Goal: Task Accomplishment & Management: Use online tool/utility

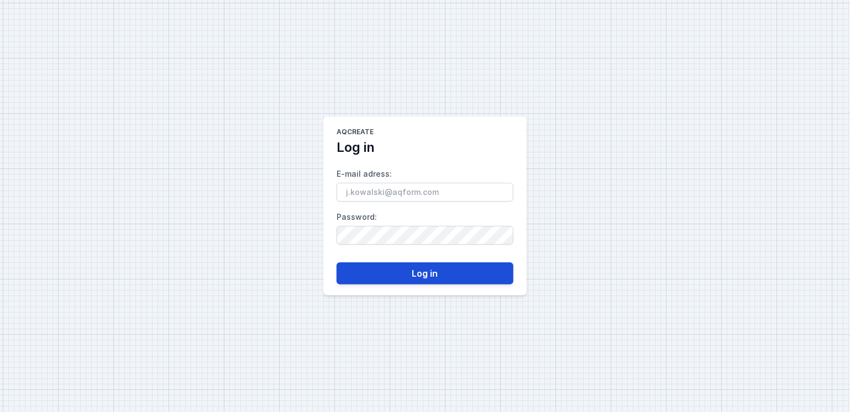
type input "[PERSON_NAME][EMAIL_ADDRESS][DOMAIN_NAME]"
click at [451, 276] on button "Log in" at bounding box center [425, 274] width 177 height 22
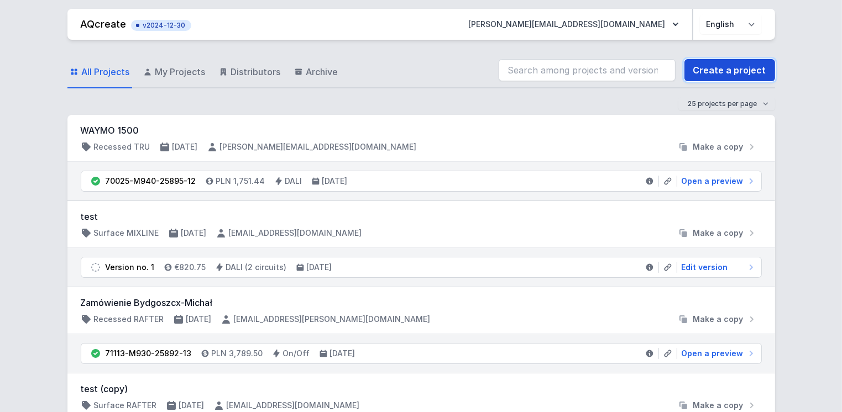
click at [710, 73] on link "Create a project" at bounding box center [729, 70] width 91 height 22
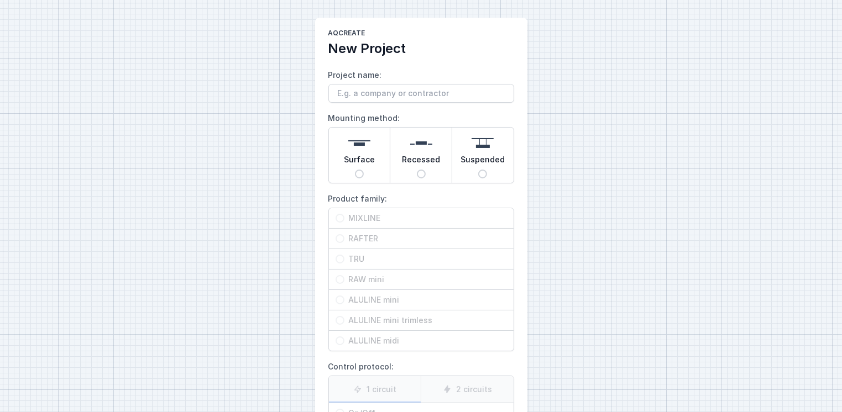
click at [482, 172] on input "Suspended" at bounding box center [482, 174] width 9 height 9
radio input "true"
click at [336, 257] on input "TRU" at bounding box center [340, 259] width 9 height 9
radio input "true"
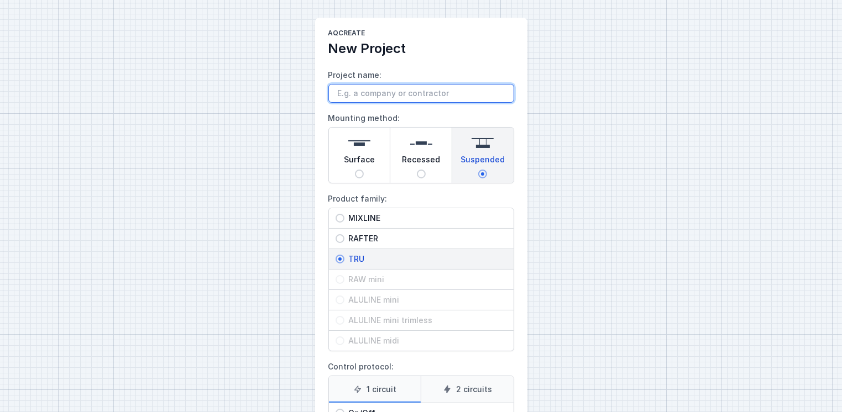
click at [396, 94] on input "Project name:" at bounding box center [421, 93] width 186 height 19
type input "quadralight"
click at [251, 216] on div "AQcreate New Project Project name: quadralight Mounting method: Surface Recesse…" at bounding box center [421, 277] width 842 height 554
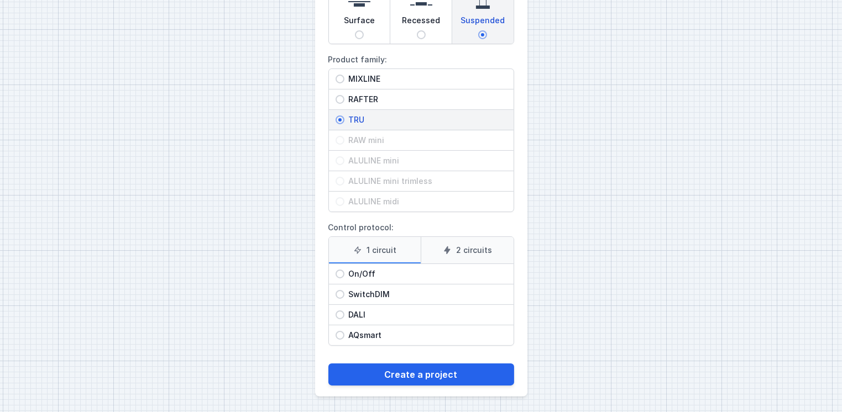
click at [348, 313] on span "DALI" at bounding box center [425, 315] width 163 height 11
click at [344, 313] on input "DALI" at bounding box center [340, 315] width 9 height 9
radio input "true"
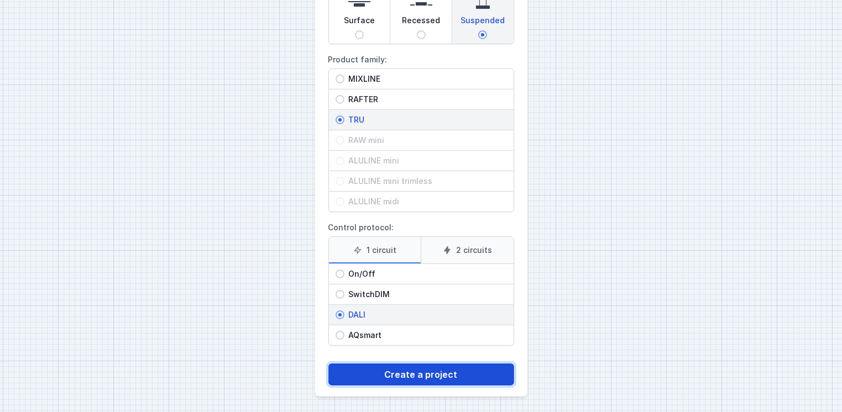
click at [389, 370] on button "Create a project" at bounding box center [421, 375] width 186 height 22
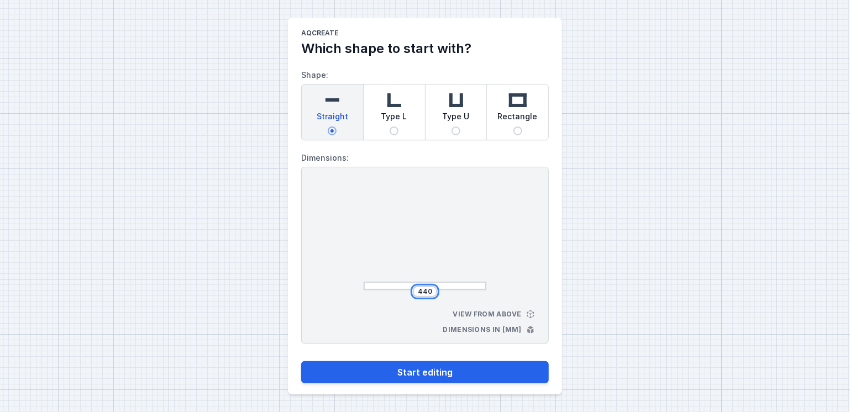
click at [430, 290] on input "440" at bounding box center [425, 291] width 18 height 9
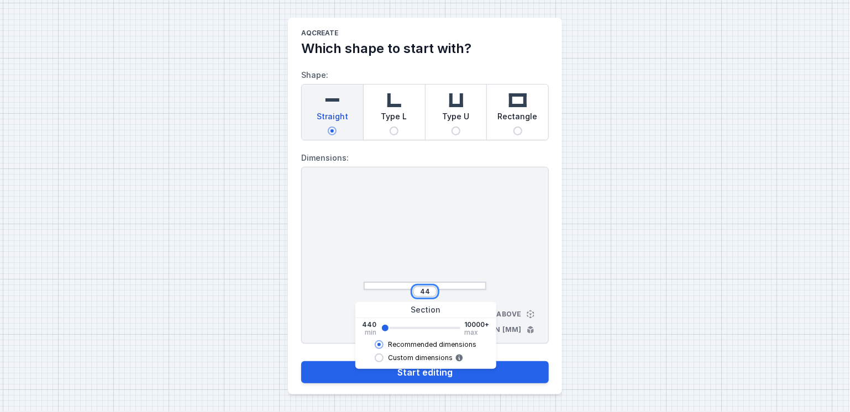
type input "4"
click at [301, 362] on button "Start editing" at bounding box center [425, 373] width 248 height 22
type input "2962"
type input "2960"
select select "M"
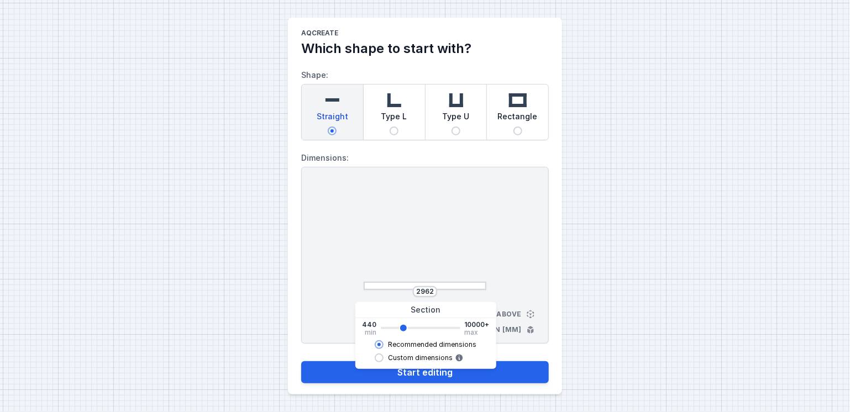
select select "3000"
select select "4"
select select "opal"
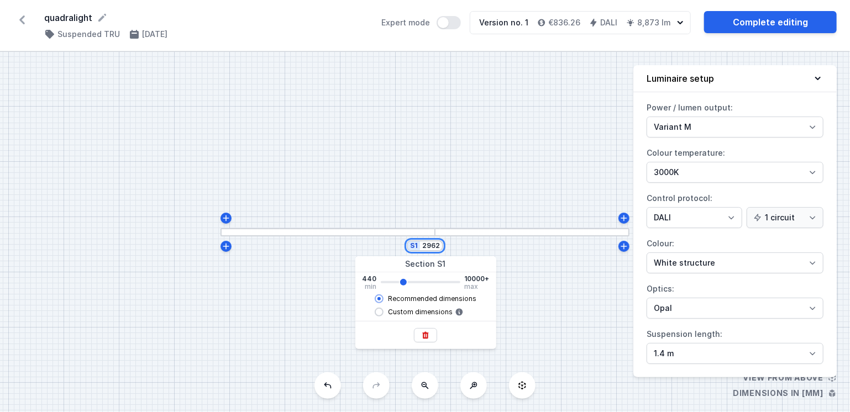
click at [438, 247] on input "2962" at bounding box center [431, 246] width 18 height 9
type input "296"
type input "2960"
type input "29"
type input "2960"
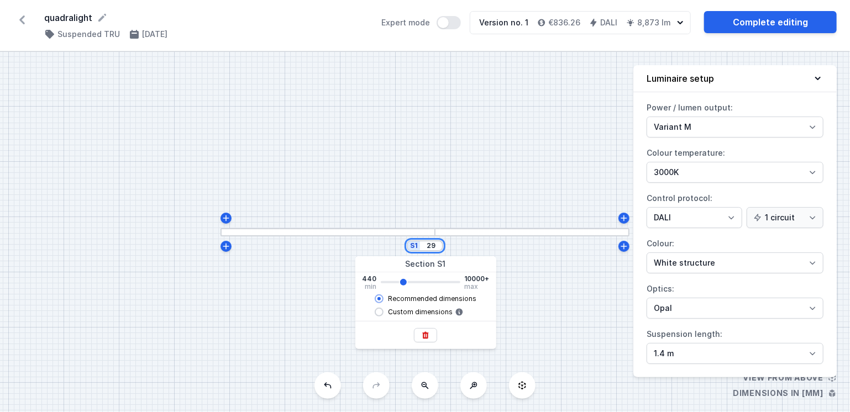
type input "2"
type input "2960"
type input "3"
type input "2960"
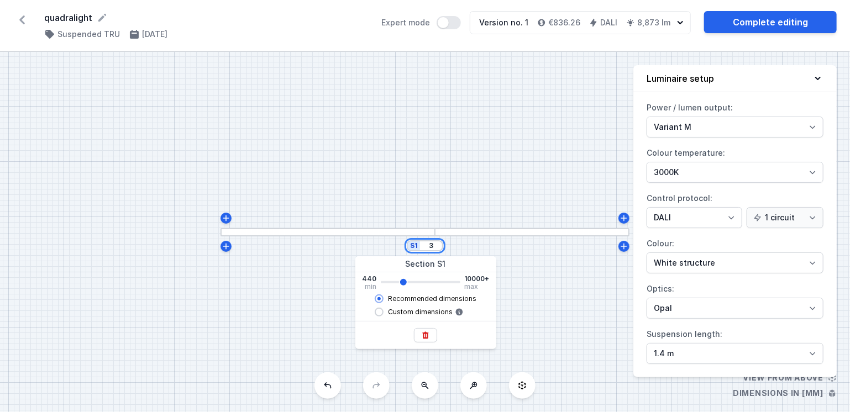
type input "30"
type input "2960"
type input "300"
type input "2960"
type input "3000"
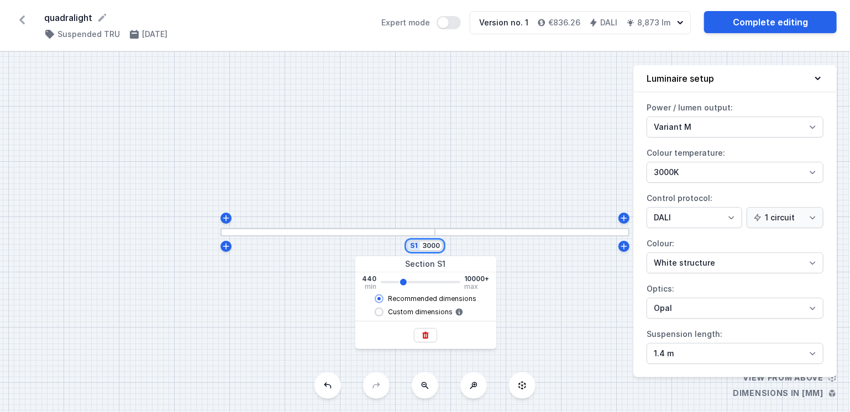
type input "2960"
type input "3000"
click at [494, 210] on div "S1 3000" at bounding box center [425, 232] width 850 height 360
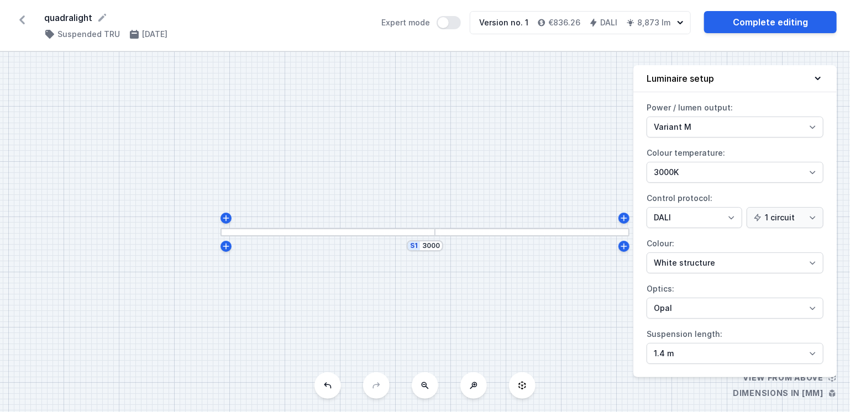
click at [494, 301] on div "S1 3000" at bounding box center [425, 232] width 850 height 360
click at [706, 259] on select "White structure Black structure Gold structure Copper Gray Another colour (from…" at bounding box center [735, 263] width 177 height 21
select select "2"
click at [647, 253] on select "White structure Black structure Gold structure Copper Gray Another colour (from…" at bounding box center [735, 263] width 177 height 21
click at [695, 310] on select "Microprism Opal" at bounding box center [735, 308] width 177 height 21
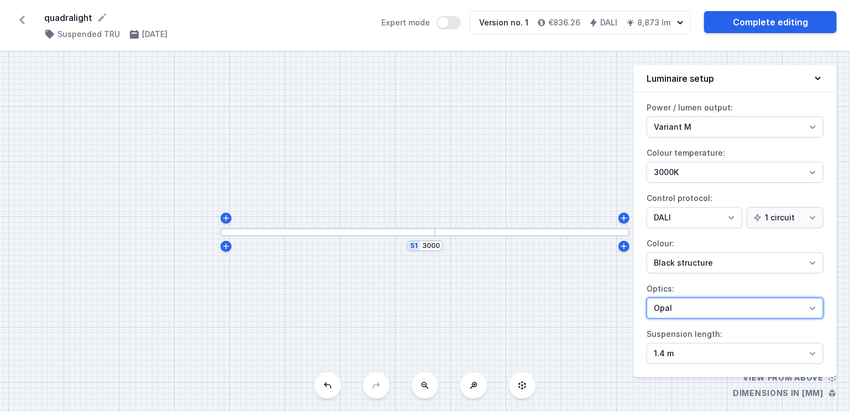
click at [695, 310] on select "Microprism Opal" at bounding box center [735, 308] width 177 height 21
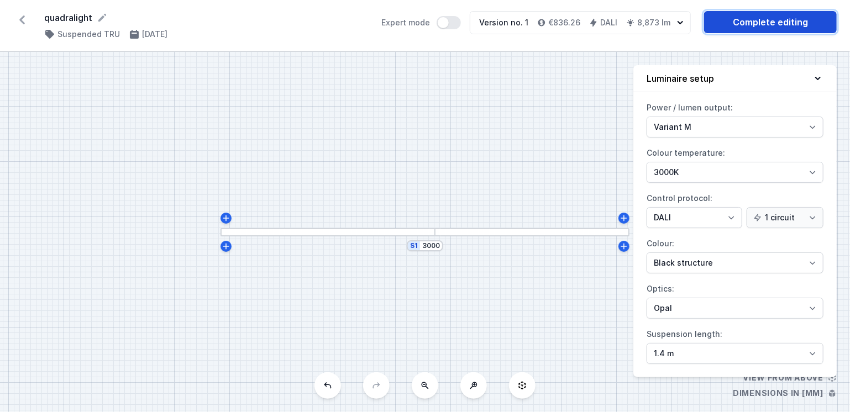
click at [759, 20] on link "Complete editing" at bounding box center [770, 22] width 133 height 22
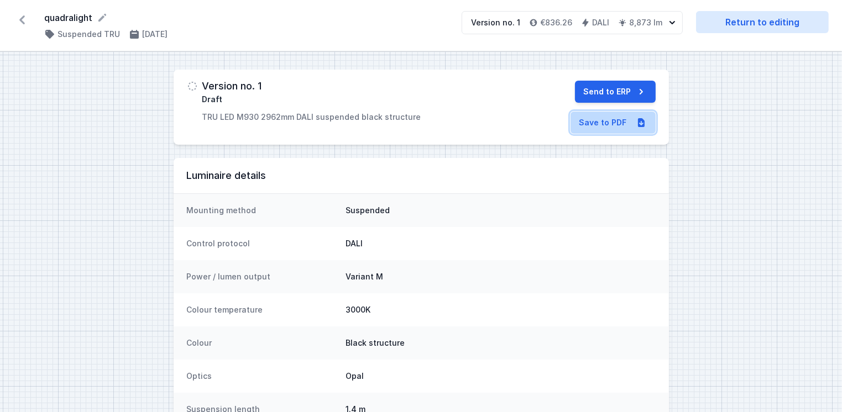
click at [604, 120] on link "Save to PDF" at bounding box center [612, 123] width 85 height 22
